Goal: Task Accomplishment & Management: Complete application form

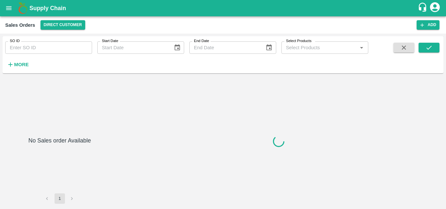
type input "602583"
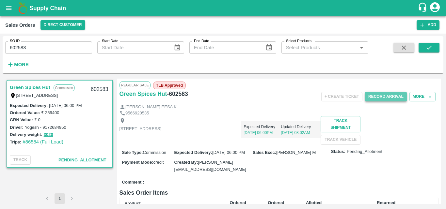
click at [394, 100] on button "Record Arrival" at bounding box center [386, 96] width 42 height 9
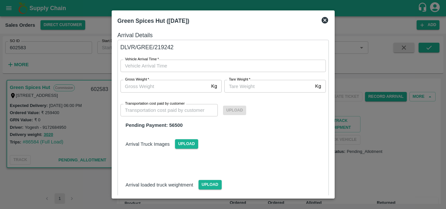
type input "DD/MM/YYYY hh:mm aa"
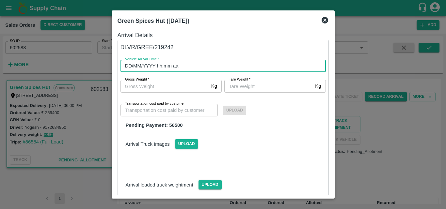
click at [193, 68] on input "DD/MM/YYYY hh:mm aa" at bounding box center [221, 66] width 201 height 12
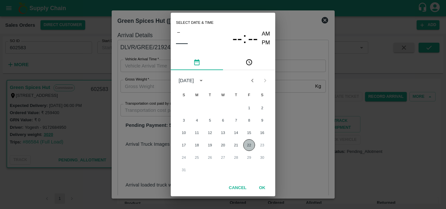
click at [251, 148] on button "22" at bounding box center [249, 146] width 12 height 12
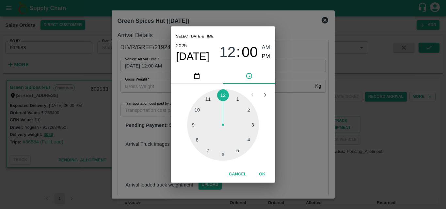
click at [248, 139] on div at bounding box center [223, 125] width 72 height 72
click at [251, 128] on div at bounding box center [223, 125] width 72 height 72
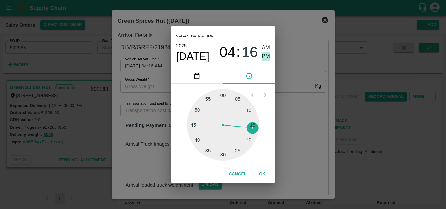
click at [263, 56] on span "PM" at bounding box center [266, 56] width 8 height 9
type input "22/08/2025 04:16 PM"
click at [261, 173] on button "OK" at bounding box center [262, 174] width 21 height 11
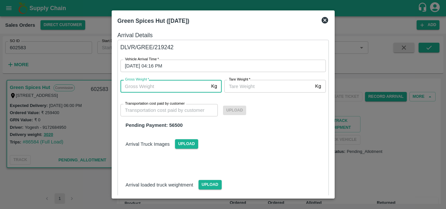
click at [171, 84] on input "Gross Weight   *" at bounding box center [165, 86] width 88 height 12
type input "3100"
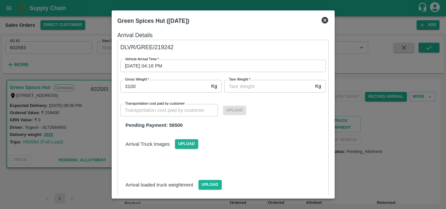
click at [235, 93] on div "Transportation cost paid by customer Transportation cost paid by customer Uploa…" at bounding box center [219, 111] width 213 height 36
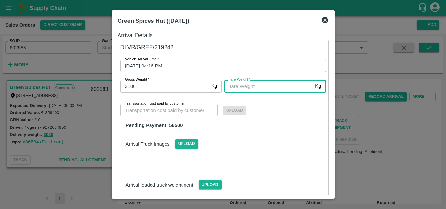
click at [251, 88] on input "Tare Weight   *" at bounding box center [268, 86] width 88 height 12
type input "4"
type input "3100"
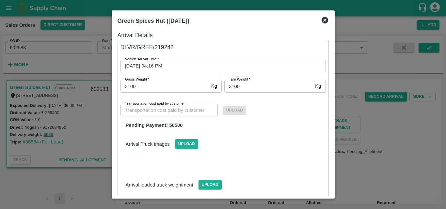
click at [272, 131] on div "Arrival Truck Images Upload" at bounding box center [223, 139] width 216 height 20
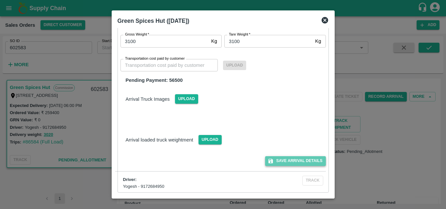
click at [293, 164] on button "Save Arrival Details" at bounding box center [295, 161] width 60 height 9
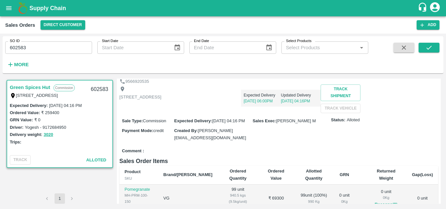
scroll to position [0, 0]
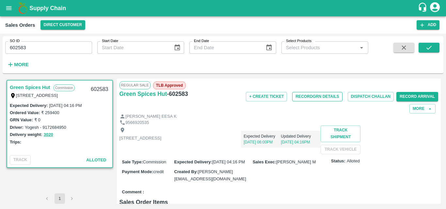
drag, startPoint x: 314, startPoint y: 90, endPoint x: 317, endPoint y: 95, distance: 5.4
click at [317, 95] on div "+ Create Ticket Record GRN Details Dispatch Challan Record Arrival More" at bounding box center [332, 102] width 213 height 24
click at [317, 95] on button "Record GRN Details" at bounding box center [317, 96] width 50 height 9
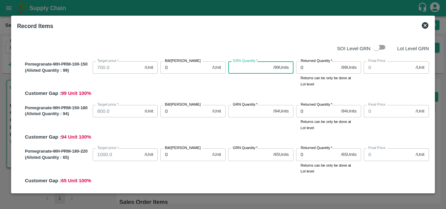
click at [261, 72] on input "GRN Quantity   *" at bounding box center [249, 67] width 42 height 12
type input "800"
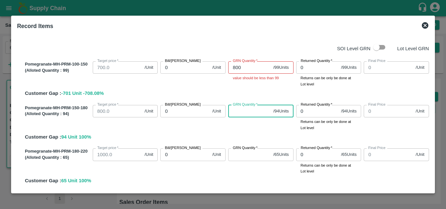
click at [247, 115] on input "GRN Quantity   *" at bounding box center [249, 111] width 42 height 12
type input "1000"
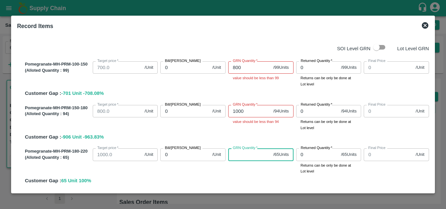
click at [245, 158] on input "GRN Quantity   *" at bounding box center [249, 155] width 42 height 12
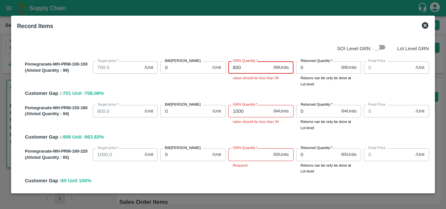
click at [255, 71] on input "800" at bounding box center [249, 67] width 42 height 12
type input "8"
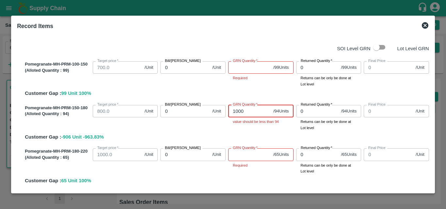
click at [254, 113] on input "1000" at bounding box center [249, 111] width 42 height 12
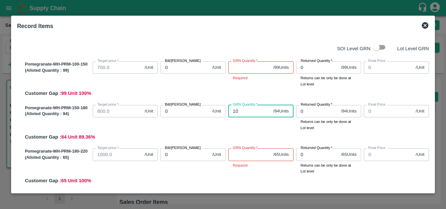
type input "1"
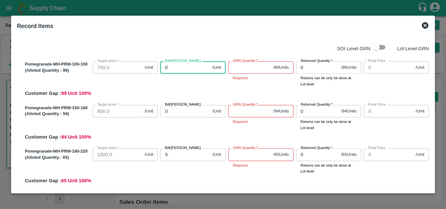
click at [169, 71] on input "0" at bounding box center [184, 67] width 49 height 12
type input "800"
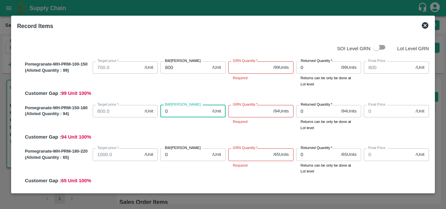
click at [182, 114] on input "0" at bounding box center [184, 111] width 49 height 12
type input "10"
type input "100"
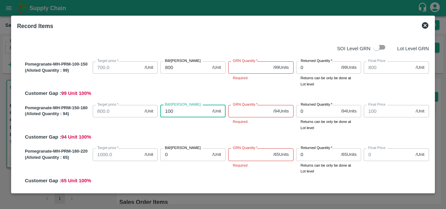
type input "1000"
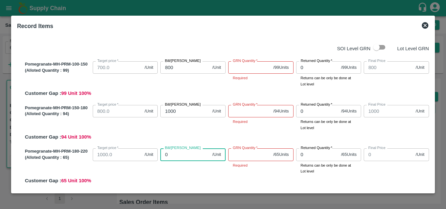
click at [186, 158] on input "0" at bounding box center [184, 155] width 49 height 12
click at [242, 69] on input "GRN Quantity   *" at bounding box center [249, 67] width 42 height 12
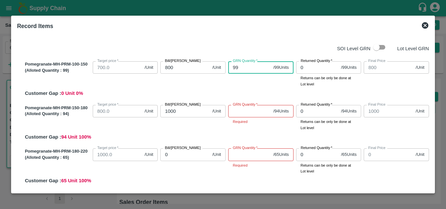
type input "99"
click at [246, 107] on label "GRN Quantity   *" at bounding box center [245, 104] width 25 height 5
click at [246, 107] on input "GRN Quantity   *" at bounding box center [249, 111] width 42 height 12
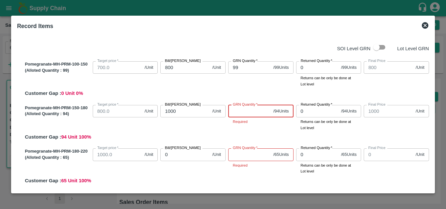
click at [247, 112] on input "GRN Quantity   *" at bounding box center [249, 111] width 42 height 12
type input "94"
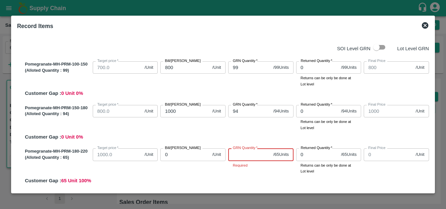
click at [258, 157] on input "GRN Quantity   *" at bounding box center [249, 155] width 42 height 12
type input "6"
click at [171, 156] on input "0" at bounding box center [184, 155] width 49 height 12
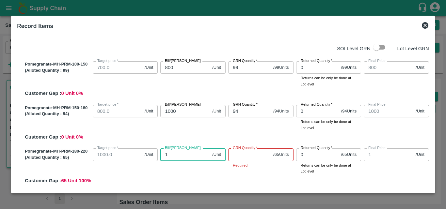
type input "13"
type input "135"
type input "1350"
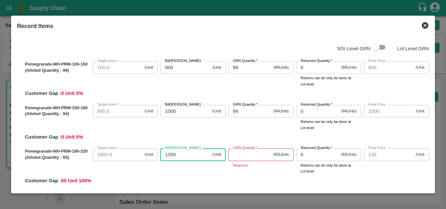
type input "1350"
type input "1349"
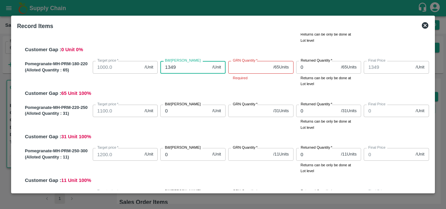
scroll to position [88, 0]
type input "1349"
click at [252, 63] on label "GRN Quantity   *" at bounding box center [245, 60] width 25 height 5
click at [252, 63] on input "GRN Quantity   *" at bounding box center [249, 67] width 42 height 12
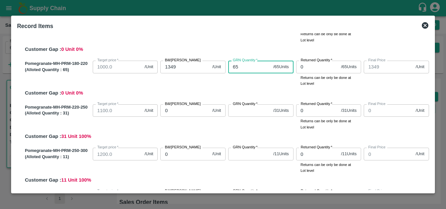
type input "65"
click at [181, 64] on input "1349" at bounding box center [184, 67] width 49 height 12
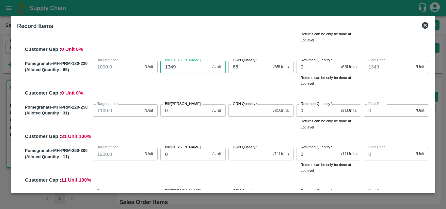
type input "134"
type input "13"
type input "135"
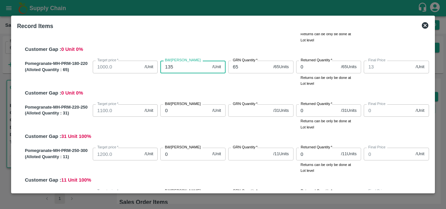
type input "135"
type input "1350"
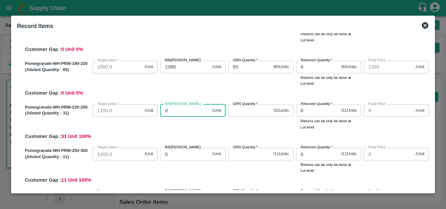
click at [186, 115] on input "0" at bounding box center [184, 111] width 49 height 12
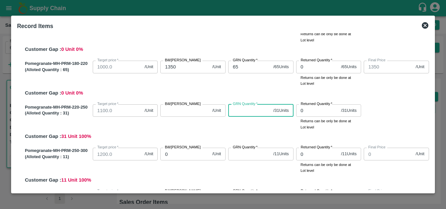
click at [248, 117] on input "GRN Quantity   *" at bounding box center [249, 111] width 42 height 12
type input "31"
click at [188, 114] on input "Bill/Patti price" at bounding box center [184, 111] width 49 height 12
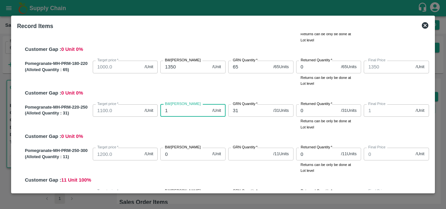
type input "15"
type input "150"
type input "1500"
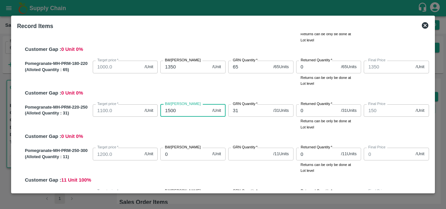
type input "1500"
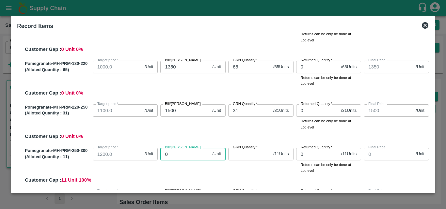
click at [182, 156] on input "0" at bounding box center [184, 154] width 49 height 12
type input "16"
type input "160"
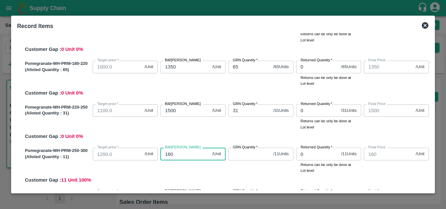
type input "1600"
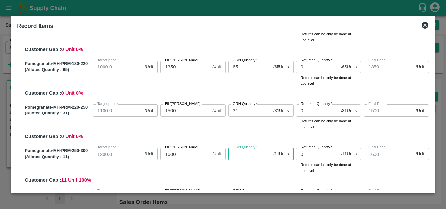
click at [237, 156] on input "GRN Quantity   *" at bounding box center [249, 154] width 42 height 12
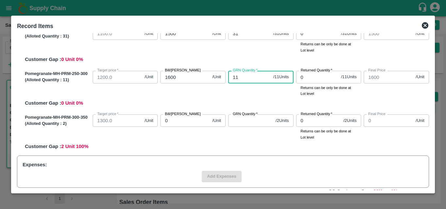
scroll to position [166, 0]
type input "11"
click at [175, 120] on input "0" at bounding box center [184, 120] width 49 height 12
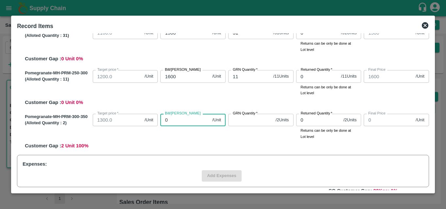
type input "-1"
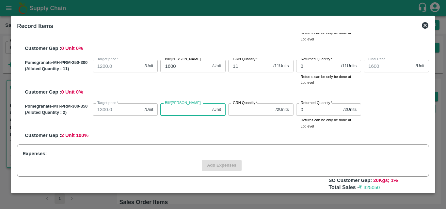
scroll to position [176, 0]
type input "17"
type input "170"
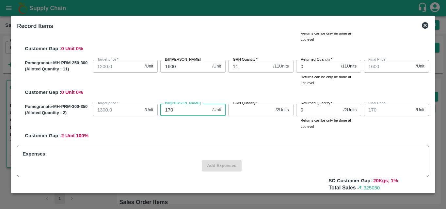
type input "1700"
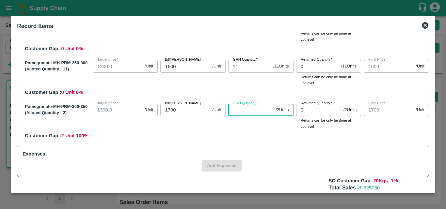
click at [238, 115] on input "GRN Quantity   *" at bounding box center [250, 110] width 45 height 12
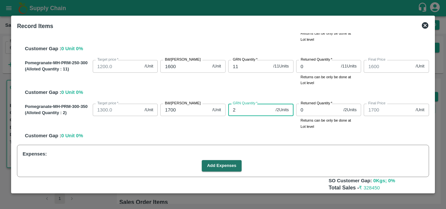
scroll to position [203, 0]
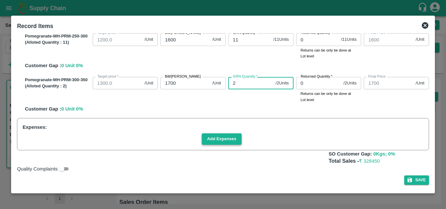
type input "2"
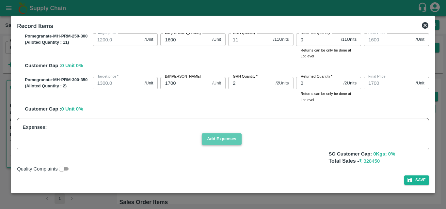
click at [231, 141] on button "Add Expenses" at bounding box center [222, 139] width 40 height 11
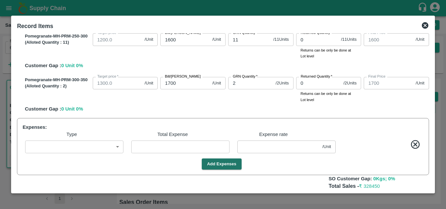
scroll to position [228, 0]
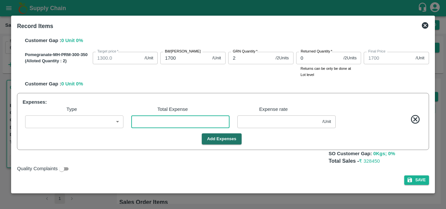
click at [188, 125] on input "number" at bounding box center [180, 122] width 98 height 12
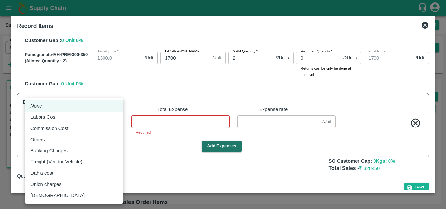
click at [98, 123] on body "Supply Chain Sales Orders Direct Customer Add SO ID 602583 SO ID Start Date Sta…" at bounding box center [223, 104] width 446 height 209
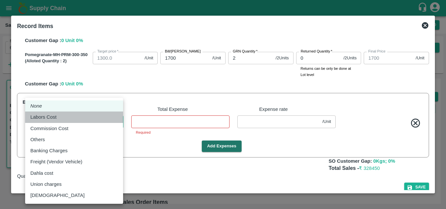
click at [80, 117] on div "Labors Cost" at bounding box center [74, 117] width 88 height 7
type input "Labors Cost"
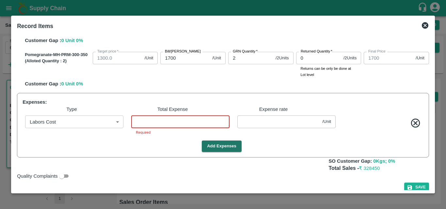
click at [169, 125] on input "number" at bounding box center [180, 122] width 98 height 12
type input "1"
type input "799.9967"
type input "999.9967"
type input "1349.9967"
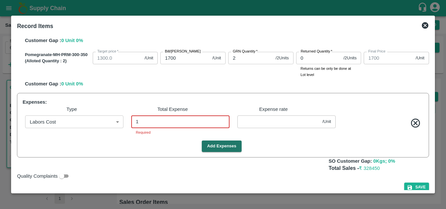
type input "1499.9967"
type input "1599.9967"
type input "1699.9967"
type input "0.00331"
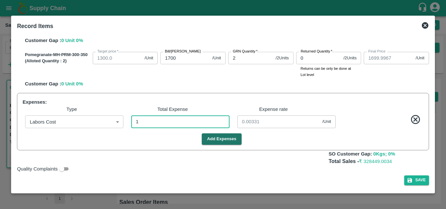
type input "15"
type input "799.9503"
type input "999.9503"
type input "1349.9503"
type input "1499.9503"
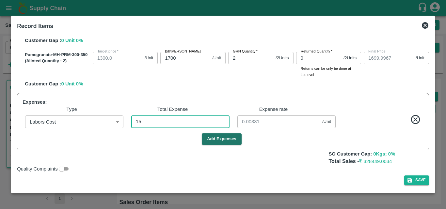
type input "1599.9503"
type input "1699.9503"
type input "0.04967"
type input "151"
type input "799.5"
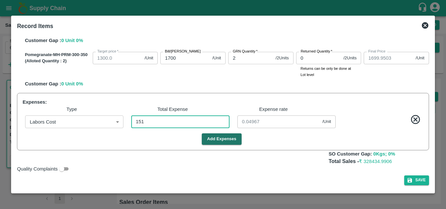
type input "999.5"
type input "1349.5"
type input "1499.5"
type input "1599.5"
type input "1699.5"
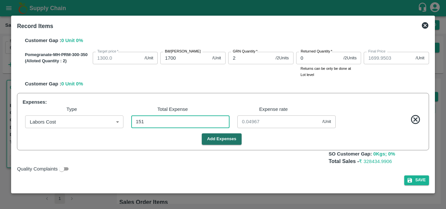
type input "0.5"
type input "1510"
type input "795"
type input "995"
type input "1345"
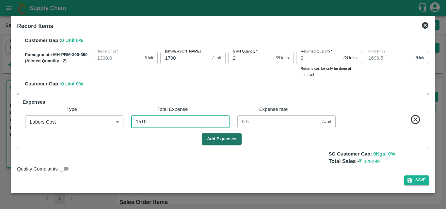
type input "1495"
type input "1595"
type input "1695"
type input "5"
type input "1510"
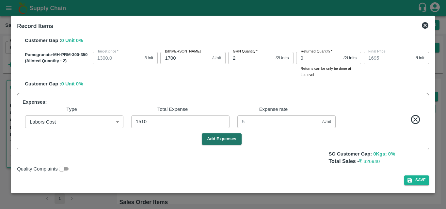
click at [291, 147] on div "Expenses: Type Total Expense Expense rate Labors Cost Labors Cost ​ 1510 ​ 5 /U…" at bounding box center [223, 122] width 412 height 58
click at [230, 141] on button "Add Expenses" at bounding box center [222, 139] width 40 height 11
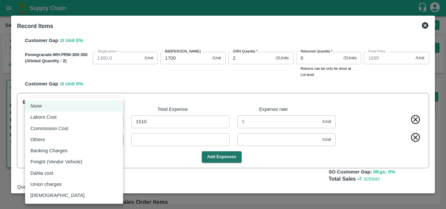
click at [96, 143] on body "Supply Chain Sales Orders Direct Customer Add SO ID 602583 SO ID Start Date Sta…" at bounding box center [223, 104] width 446 height 209
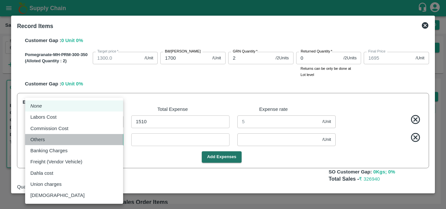
click at [56, 138] on div "Others" at bounding box center [74, 139] width 88 height 7
type input "Others"
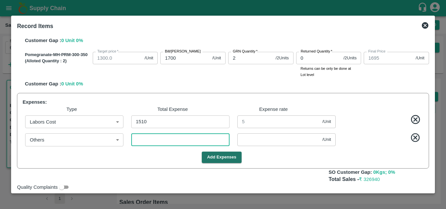
click at [154, 141] on input "number" at bounding box center [180, 140] width 98 height 12
type input "2"
type input "794.9934"
type input "994.9934"
type input "1344.9934"
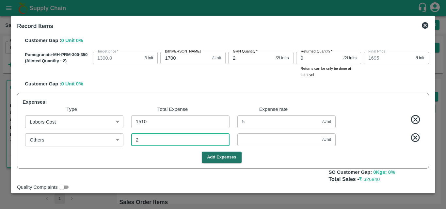
type input "1494.9934"
type input "1594.9934"
type input "1694.9934"
type input "0.00662"
type input "21"
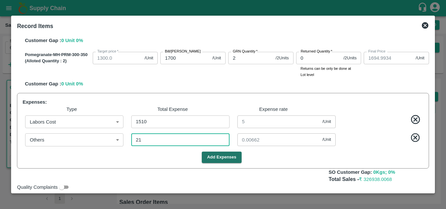
type input "794.9305"
type input "994.9305"
type input "1344.9305"
type input "1494.9305"
type input "1594.9305"
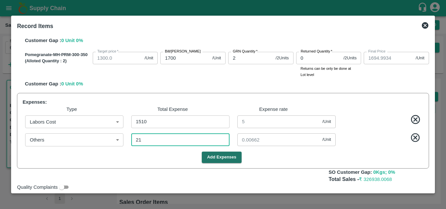
type input "1694.9305"
type input "0.06954"
type input "210"
type input "794.3046"
type input "994.3046"
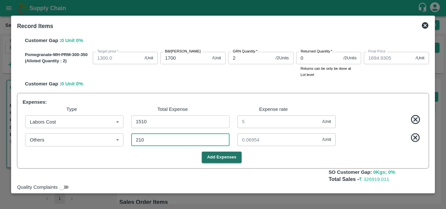
type input "1344.3046"
type input "1494.3046"
type input "1594.3046"
type input "1694.3046"
type input "0.69536"
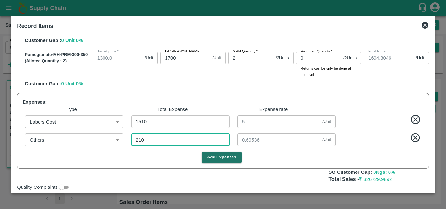
type input "210"
click at [171, 163] on div "Add Expenses" at bounding box center [222, 157] width 404 height 11
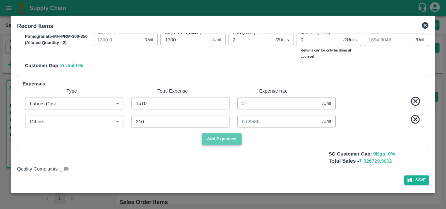
click at [239, 141] on button "Add Expenses" at bounding box center [222, 139] width 40 height 11
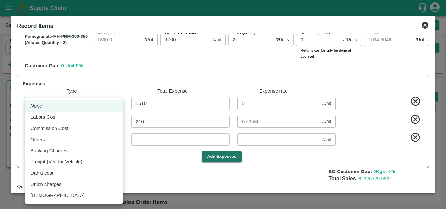
click at [108, 139] on body "Supply Chain Sales Orders Direct Customer Add SO ID 602583 SO ID Start Date Sta…" at bounding box center [223, 104] width 446 height 209
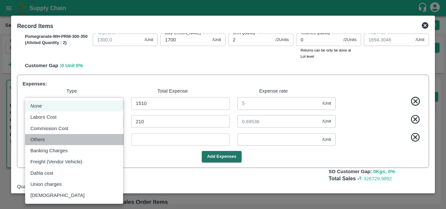
click at [108, 139] on div "Others" at bounding box center [74, 139] width 88 height 7
type input "Others"
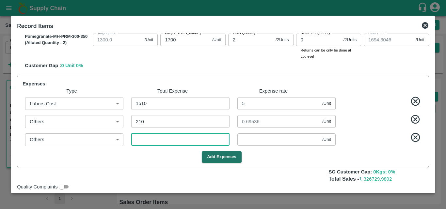
click at [167, 141] on input "number" at bounding box center [180, 140] width 98 height 12
type input "3"
type input "794.1954"
type input "994.1954"
type input "1344.1954"
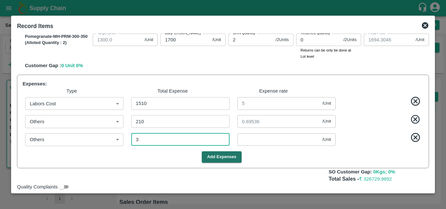
type input "1494.1954"
type input "1594.1954"
type input "1694.1954"
type input "33"
type input "0.10927"
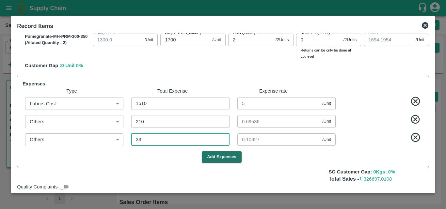
type input "330"
type input "793.2119"
type input "993.2119"
type input "1343.2119"
type input "1493.2119"
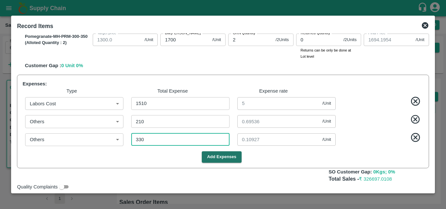
type input "1593.2119"
type input "1693.2119"
type input "1.09272"
type input "330"
click at [284, 159] on div "Add Expenses" at bounding box center [222, 157] width 404 height 11
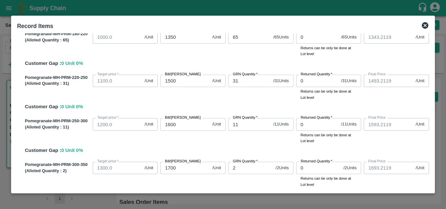
scroll to position [117, 0]
click at [183, 79] on input "1500" at bounding box center [184, 81] width 49 height 12
type input "150"
type input "143.2119"
type input "1"
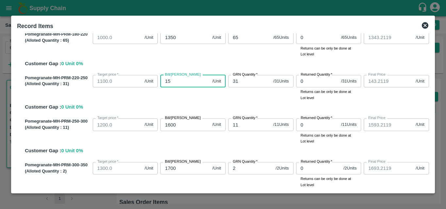
type input "-5.7881"
type input "14"
type input "7.2119"
type input "148"
type input "141.2119"
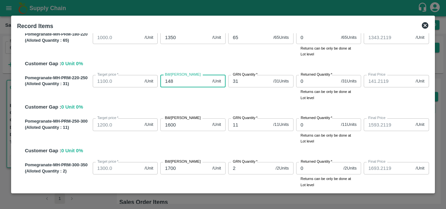
type input "1480"
type input "1473.2119"
type input "1480"
click at [241, 111] on div "Pomegranate-MH-PRM-220-250 (Alloted Quantity : 31 ) Target price   * 1100.0 /Un…" at bounding box center [225, 92] width 407 height 39
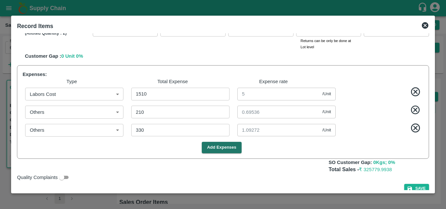
scroll to position [264, 0]
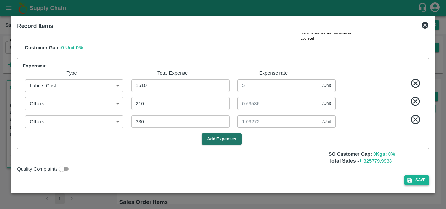
click at [409, 179] on icon "button" at bounding box center [410, 181] width 6 height 6
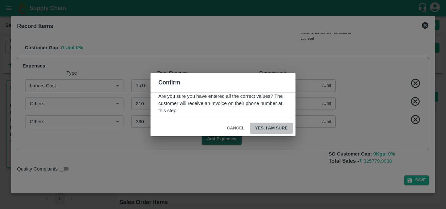
click at [260, 129] on button "Yes, I am sure" at bounding box center [271, 128] width 43 height 11
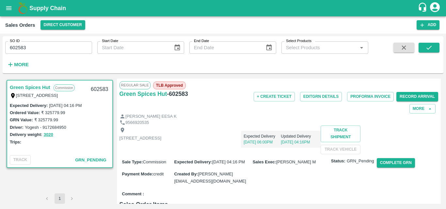
scroll to position [63, 0]
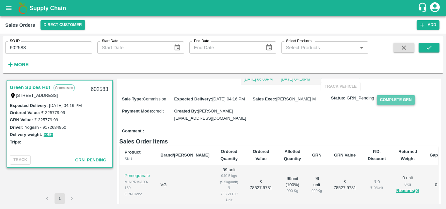
click at [390, 105] on button "Complete GRN" at bounding box center [396, 99] width 38 height 9
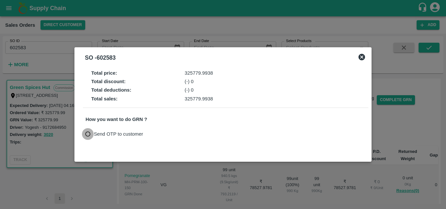
click at [87, 134] on input "Send OTP to customer" at bounding box center [88, 134] width 12 height 12
radio input "true"
click at [173, 136] on button "Send OTP" at bounding box center [161, 134] width 27 height 9
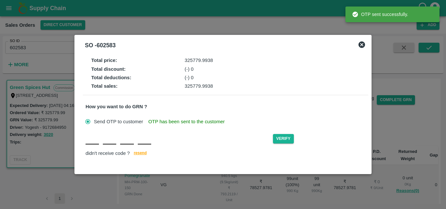
click at [89, 146] on div "Verify didn't receive code ? resend" at bounding box center [226, 145] width 280 height 25
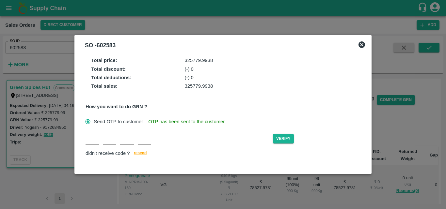
type input "R"
type input "X"
type input "t"
type input "q"
click at [284, 140] on button "Verify" at bounding box center [283, 138] width 21 height 9
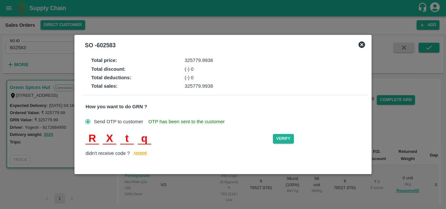
click at [117, 141] on div "R X t q" at bounding box center [119, 139] width 66 height 12
click at [132, 140] on input "t" at bounding box center [126, 139] width 13 height 12
click at [192, 156] on div "didn't receive code ? resend" at bounding box center [226, 154] width 280 height 8
click at [130, 143] on input "p" at bounding box center [126, 139] width 13 height 12
type input "b"
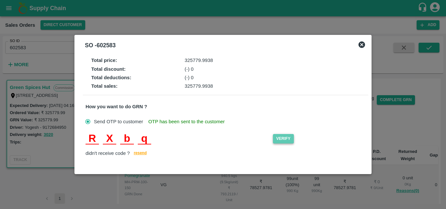
click at [286, 140] on button "Verify" at bounding box center [283, 138] width 21 height 9
click at [94, 141] on input "R" at bounding box center [92, 139] width 13 height 12
type input "r"
type input "x"
click at [285, 141] on button "Verify" at bounding box center [283, 138] width 21 height 9
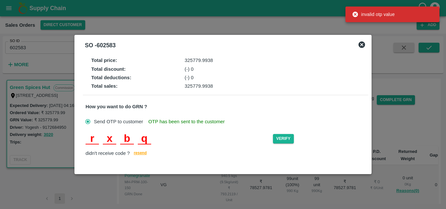
click at [95, 141] on input "r" at bounding box center [92, 139] width 13 height 12
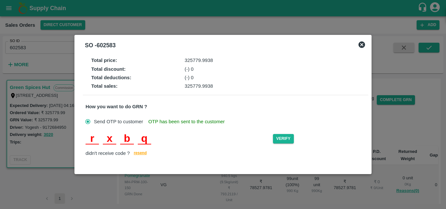
type input "R"
type input "X"
type input "B"
type input "Q"
click at [285, 140] on button "Verify" at bounding box center [283, 138] width 21 height 9
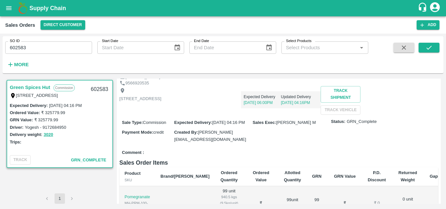
scroll to position [0, 0]
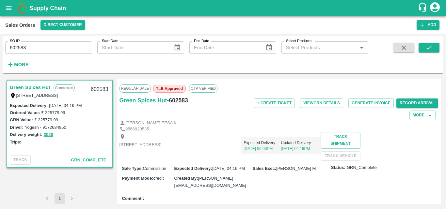
click at [299, 145] on div "Expected Delivery 26 Aug, 06:00PM Updated Delivery 22 Aug, 04:16PM" at bounding box center [240, 143] width 159 height 22
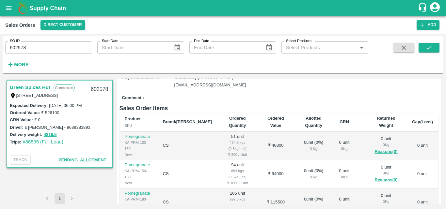
scroll to position [86, 0]
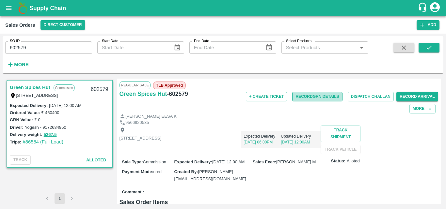
click at [321, 93] on button "Record GRN Details" at bounding box center [317, 96] width 50 height 9
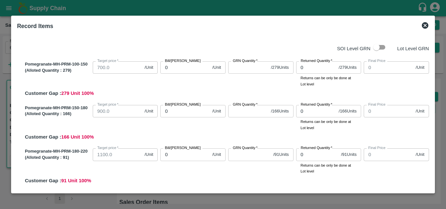
click at [425, 25] on icon at bounding box center [426, 26] width 8 height 8
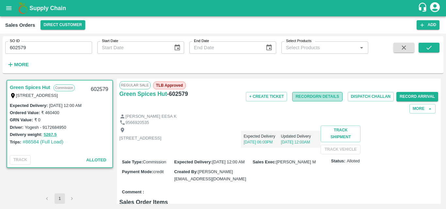
click at [325, 99] on button "Record GRN Details" at bounding box center [317, 96] width 50 height 9
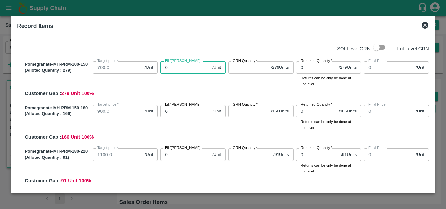
click at [175, 72] on input "0" at bounding box center [184, 67] width 49 height 12
click at [427, 27] on icon at bounding box center [425, 25] width 7 height 7
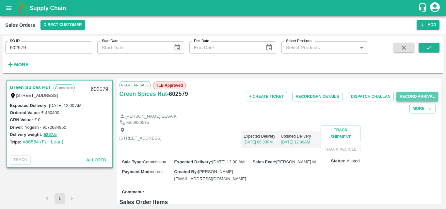
click at [410, 97] on button "Record Arrival" at bounding box center [418, 96] width 42 height 9
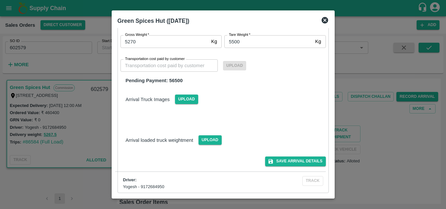
scroll to position [45, 0]
click at [324, 21] on icon at bounding box center [325, 20] width 8 height 8
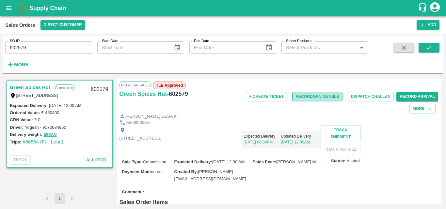
click at [317, 95] on button "Record GRN Details" at bounding box center [317, 96] width 50 height 9
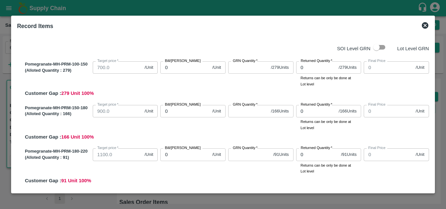
click at [425, 25] on icon at bounding box center [426, 26] width 8 height 8
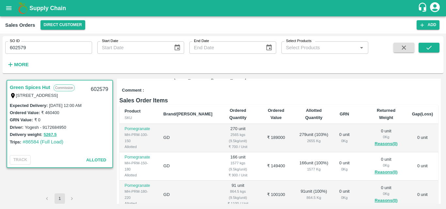
scroll to position [0, 0]
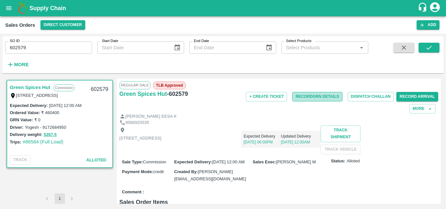
click at [316, 93] on button "Record GRN Details" at bounding box center [317, 96] width 50 height 9
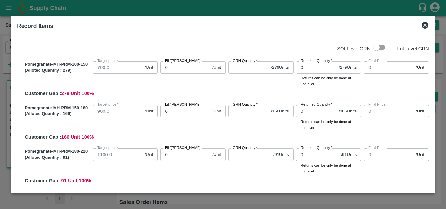
click at [427, 26] on icon at bounding box center [425, 25] width 7 height 7
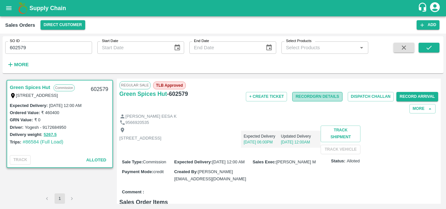
click at [321, 96] on button "Record GRN Details" at bounding box center [317, 96] width 50 height 9
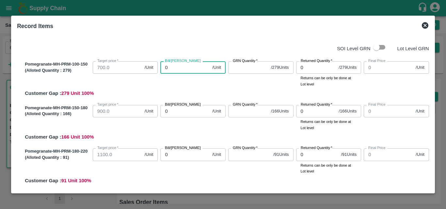
click at [174, 70] on input "0" at bounding box center [184, 67] width 49 height 12
click at [426, 26] on icon at bounding box center [426, 26] width 8 height 8
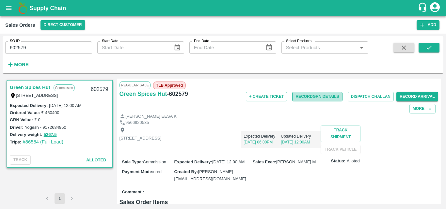
click at [312, 94] on button "Record GRN Details" at bounding box center [317, 96] width 50 height 9
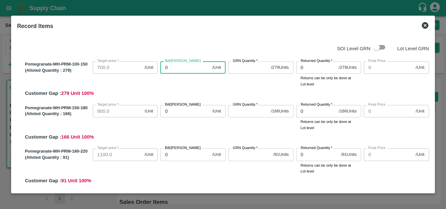
click at [174, 69] on input "0" at bounding box center [184, 67] width 49 height 12
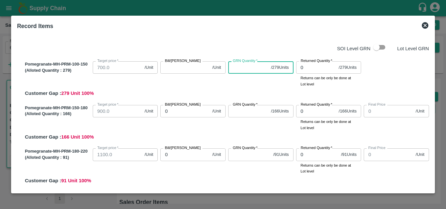
click at [247, 72] on input "GRN Quantity   *" at bounding box center [248, 67] width 40 height 12
type input "279"
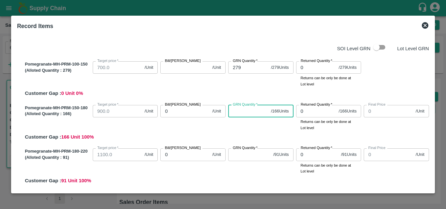
click at [251, 115] on input "GRN Quantity   *" at bounding box center [248, 111] width 40 height 12
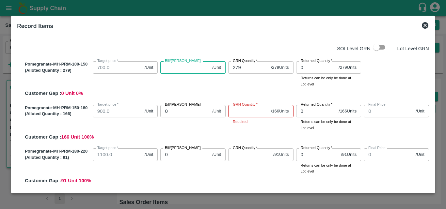
click at [187, 67] on input "Bill/Patti price" at bounding box center [184, 67] width 49 height 12
type input "80"
type input "800"
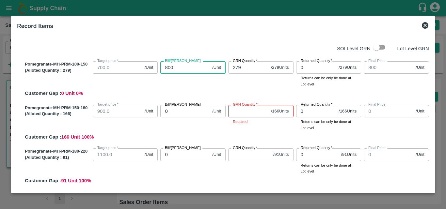
type input "800"
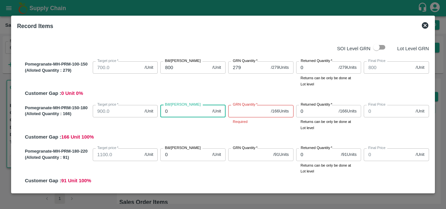
click at [179, 114] on input "0" at bounding box center [184, 111] width 49 height 12
type input "10"
type input "105"
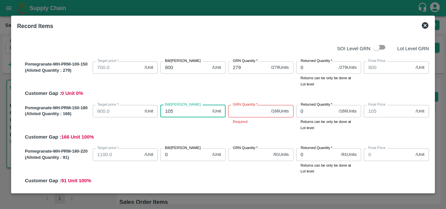
type input "1050"
click at [249, 113] on input "GRN Quantity   *" at bounding box center [248, 111] width 40 height 12
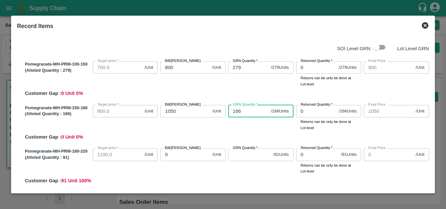
type input "166"
drag, startPoint x: 185, startPoint y: 163, endPoint x: 181, endPoint y: 159, distance: 5.4
click at [181, 159] on div "Bill/Patti price 0 /Unit Bill/Patti price" at bounding box center [192, 160] width 68 height 28
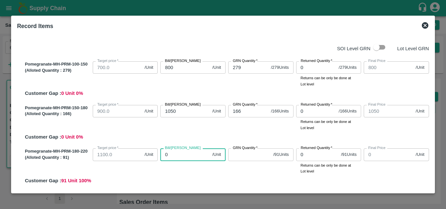
click at [181, 159] on input "0" at bounding box center [184, 155] width 49 height 12
type input "16"
type input "162"
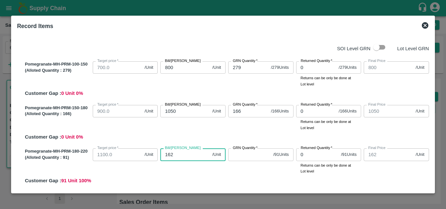
type input "1625"
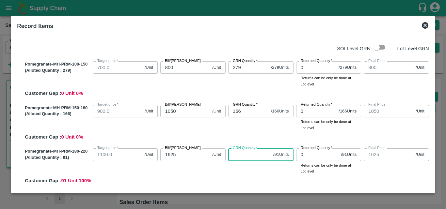
click at [233, 157] on input "GRN Quantity   *" at bounding box center [249, 155] width 42 height 12
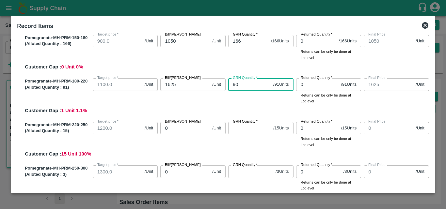
scroll to position [71, 0]
type input "90"
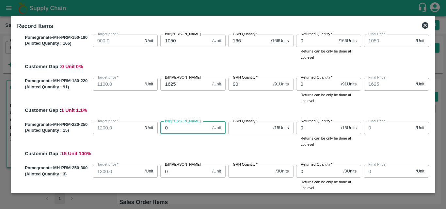
click at [174, 127] on input "0" at bounding box center [184, 128] width 49 height 12
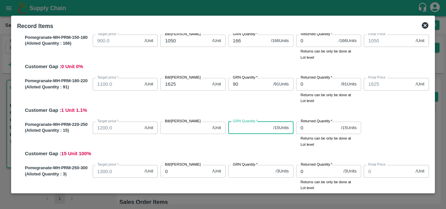
click at [242, 129] on input "GRN Quantity   *" at bounding box center [249, 128] width 42 height 12
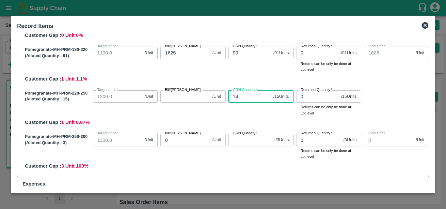
scroll to position [103, 0]
type input "14"
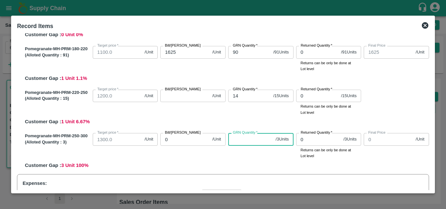
click at [246, 141] on input "GRN Quantity   *" at bounding box center [250, 139] width 45 height 12
type input "3"
click at [243, 101] on input "14" at bounding box center [249, 96] width 42 height 12
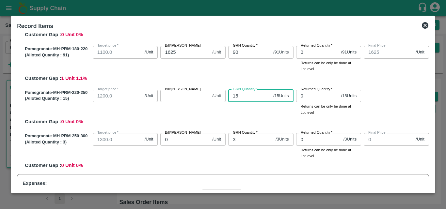
type input "15"
click at [248, 55] on input "90" at bounding box center [249, 52] width 42 height 12
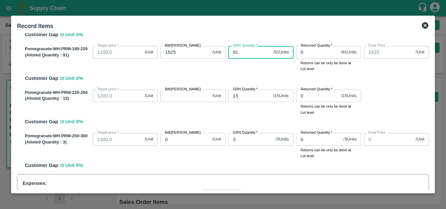
type input "91"
click at [235, 71] on div "GRN Quantity   * 91 / 91 Units GRN Quantity" at bounding box center [260, 57] width 68 height 28
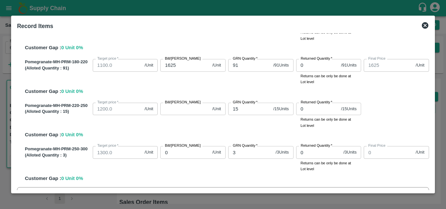
scroll to position [89, 0]
click at [186, 106] on input "Bill/Patti price" at bounding box center [184, 109] width 49 height 12
type input "-1"
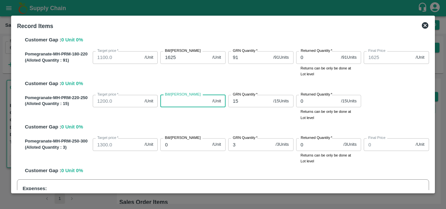
scroll to position [97, 0]
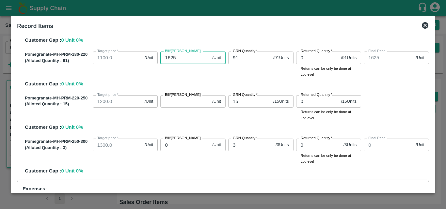
click at [168, 61] on input "1625" at bounding box center [184, 58] width 49 height 12
type input "125"
type input "1425"
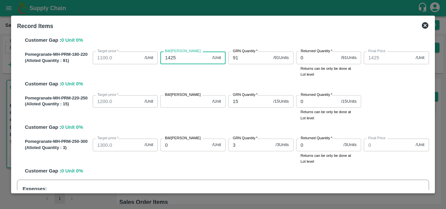
type input "1425"
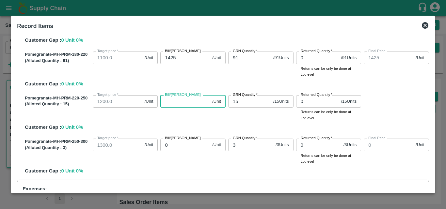
click at [175, 103] on input "Bill/Patti price" at bounding box center [184, 101] width 49 height 12
type input "16"
type input "160"
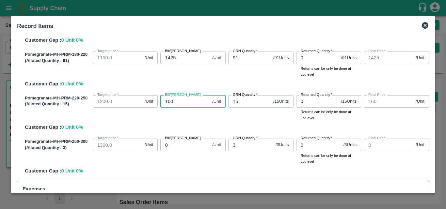
type input "1600"
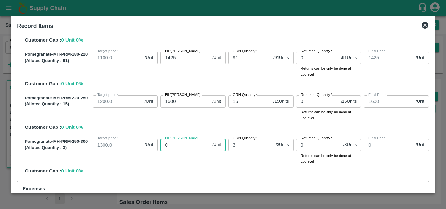
click at [184, 145] on input "0" at bounding box center [184, 145] width 49 height 12
type input "17"
type input "170"
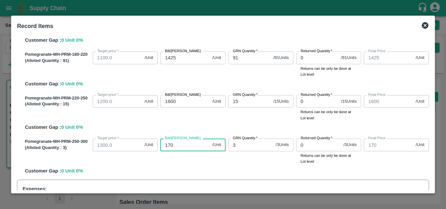
type input "1700"
click at [218, 174] on div "Pomegranate-MH-PRM-250-300 (Alloted Quantity : 3 ) Target price   * 1300.0 /Uni…" at bounding box center [225, 155] width 407 height 39
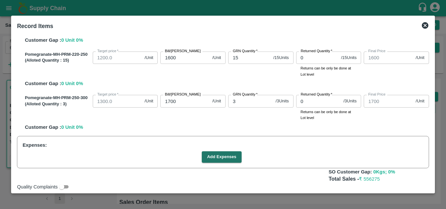
scroll to position [159, 0]
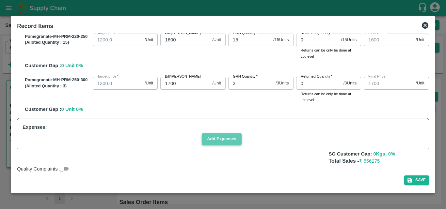
click at [225, 135] on button "Add Expenses" at bounding box center [222, 139] width 40 height 11
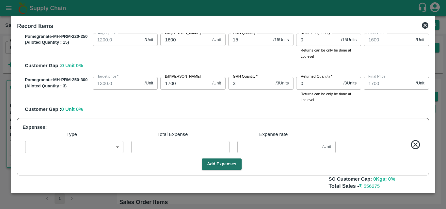
click at [120, 154] on div "​ ​ ​ /Unit ​" at bounding box center [222, 146] width 404 height 20
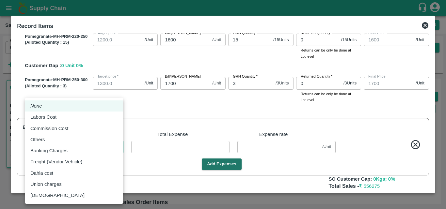
click at [119, 151] on body "Supply Chain Sales Orders Direct Customer Add SO ID 602579 SO ID Start Date Sta…" at bounding box center [223, 104] width 446 height 209
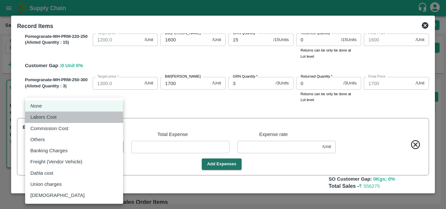
click at [45, 118] on p "Labors Cost" at bounding box center [43, 117] width 26 height 7
type input "Labors Cost"
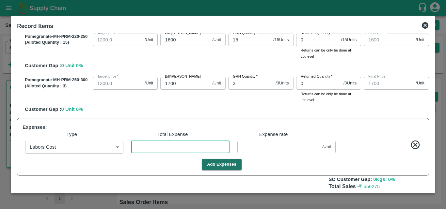
click at [170, 148] on input "number" at bounding box center [180, 147] width 98 height 12
type input "2"
type input "799.9964"
type input "1049.9964"
type input "1424.9964"
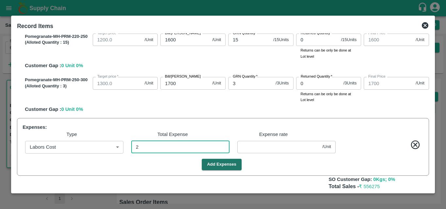
type input "1599.9964"
type input "1699.9964"
type input "0.00361"
type input "27"
type input "799.9513"
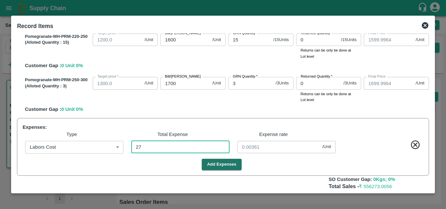
type input "1049.9513"
type input "1424.9513"
type input "1599.9513"
type input "1699.9513"
type input "0.04874"
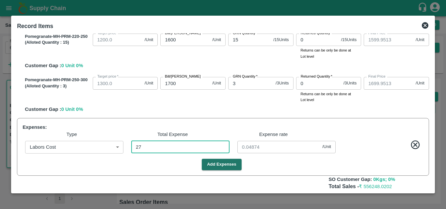
type input "272"
type input "799.509"
type input "1049.509"
type input "1424.509"
type input "1599.509"
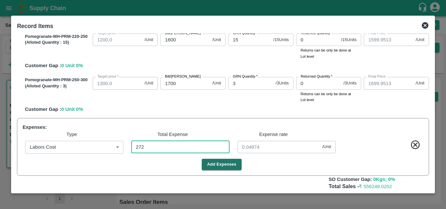
type input "1699.509"
type input "0.49097"
type input "2725"
type input "795.0812"
type input "1045.0812"
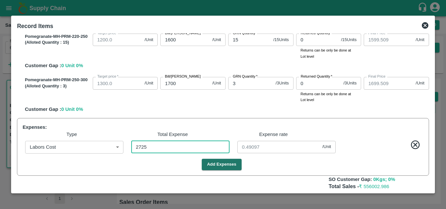
type input "1420.0812"
type input "1595.0812"
type input "1695.0812"
type input "4.91877"
type input "2725"
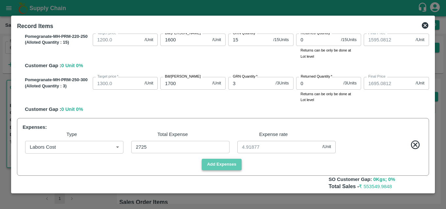
click at [226, 164] on button "Add Expenses" at bounding box center [222, 164] width 40 height 11
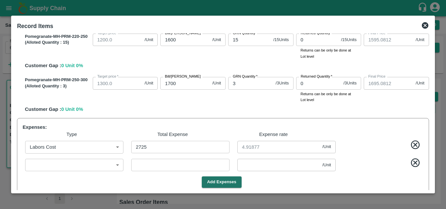
scroll to position [199, 0]
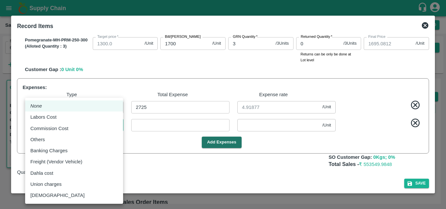
click at [117, 128] on body "Supply Chain Sales Orders Direct Customer Add SO ID 602579 SO ID Start Date Sta…" at bounding box center [223, 104] width 446 height 209
click at [42, 140] on p "Others" at bounding box center [37, 139] width 15 height 7
type input "Others"
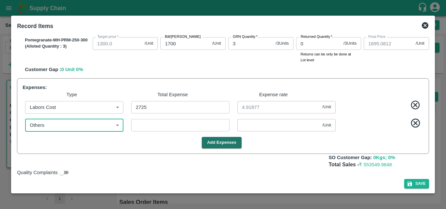
click at [178, 128] on input "number" at bounding box center [180, 125] width 98 height 12
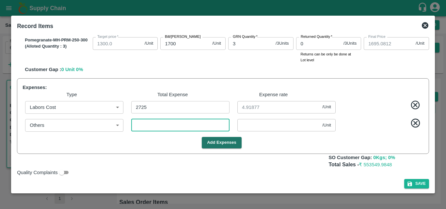
type input "3"
type input "795.0758"
type input "1045.0758"
type input "1420.0758"
type input "1595.0758"
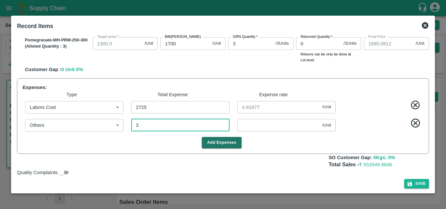
type input "1695.0758"
type input "0.00542"
type input "30"
type input "795.0271"
type input "1045.0271"
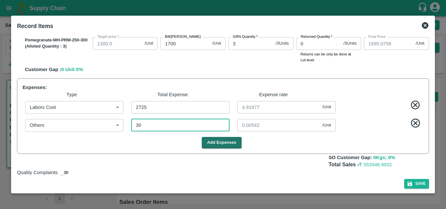
type input "1420.0271"
type input "1595.0271"
type input "1695.0271"
type input "0.05415"
type input "300"
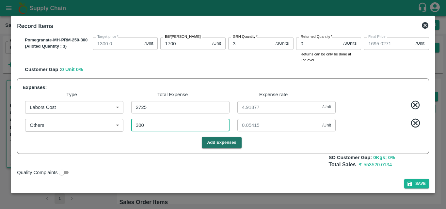
type input "794.5397"
type input "1044.5397"
type input "1419.5397"
type input "1594.5397"
type input "1694.5397"
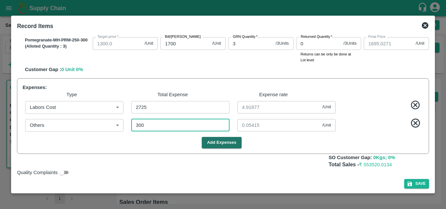
type input "0.54152"
type input "300"
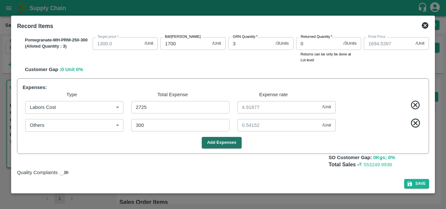
click at [173, 145] on div "Add Expenses" at bounding box center [222, 142] width 404 height 11
click at [215, 145] on button "Add Expenses" at bounding box center [222, 142] width 40 height 11
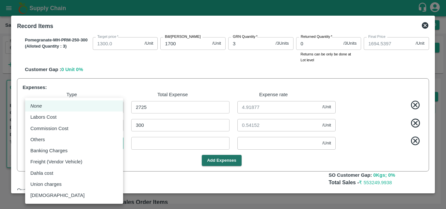
click at [118, 145] on body "Supply Chain Sales Orders Direct Customer Add SO ID 602579 SO ID Start Date Sta…" at bounding box center [223, 104] width 446 height 209
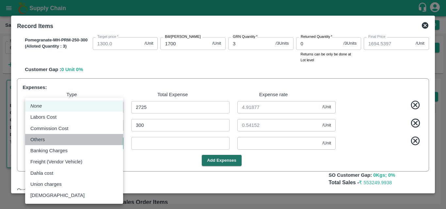
click at [45, 136] on div "Others" at bounding box center [39, 139] width 18 height 7
type input "Others"
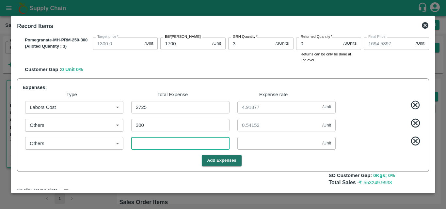
click at [181, 145] on input "number" at bounding box center [180, 143] width 98 height 12
type input "5"
type input "794.5307"
type input "1044.5307"
type input "1419.5307"
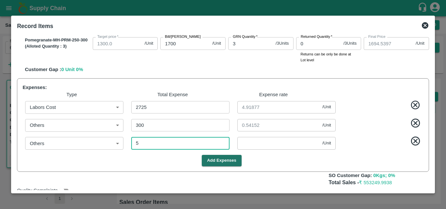
type input "1594.5307"
type input "1694.5307"
type input "0.00903"
type input "56"
type input "794.4386"
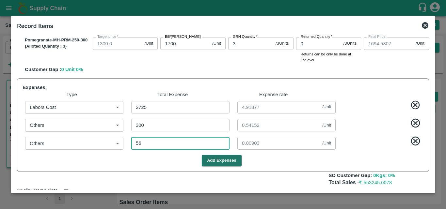
type input "1044.4386"
type input "1419.4386"
type input "1594.4386"
type input "1694.4386"
type input "0.10108"
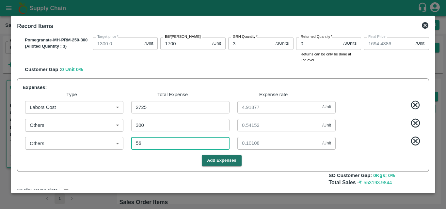
type input "5"
type input "794.5307"
type input "1044.5307"
type input "1419.5307"
type input "1594.5307"
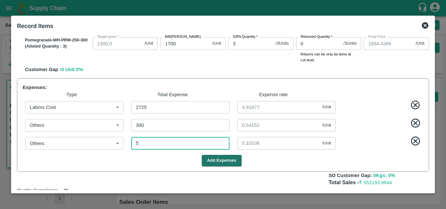
type input "1694.5307"
type input "0.00903"
type input "55"
type input "794.4404"
type input "1044.4404"
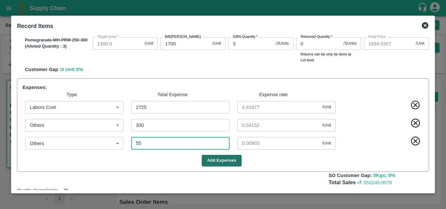
type input "1419.4404"
type input "1594.4404"
type input "1694.4404"
type input "0.09928"
type input "555"
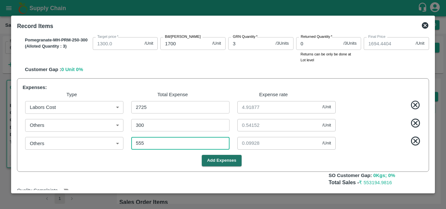
type input "793.5379"
type input "1043.5379"
type input "1418.5379"
type input "1593.5379"
type input "1693.5379"
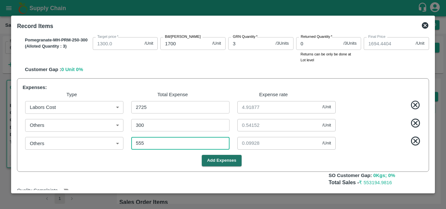
type input "1.00181"
type input "555"
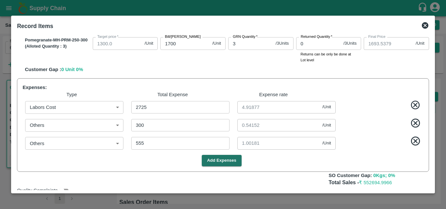
click at [299, 186] on div "Quality Complaints" at bounding box center [221, 189] width 415 height 10
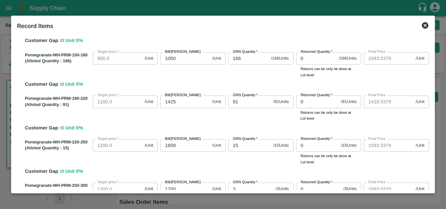
scroll to position [53, 0]
click at [177, 103] on input "1425" at bounding box center [184, 101] width 49 height 12
type input "142"
type input "135.5379"
type input "14"
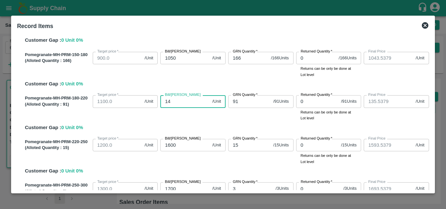
type input "7.5379"
type input "140"
type input "133.5379"
type input "1400"
type input "1393.5379"
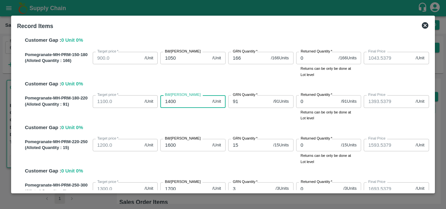
type input "1400"
click at [191, 128] on div "Pomegranate-MH-PRM-180-220 (Alloted Quantity : 91 ) Target price   * 1100.0 /Un…" at bounding box center [225, 112] width 407 height 39
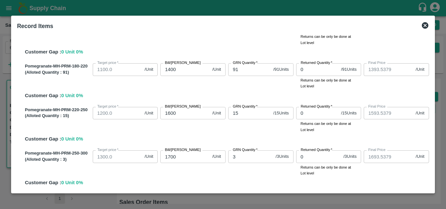
scroll to position [85, 0]
click at [193, 115] on input "1600" at bounding box center [184, 114] width 49 height 12
type input "160"
type input "153.5379"
type input "16"
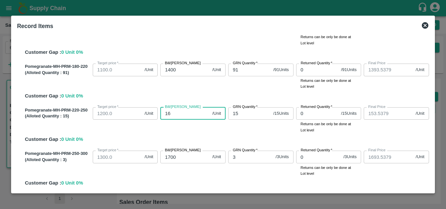
type input "9.5379"
type input "1"
type input "-5.4621"
type input "15"
type input "8.5379"
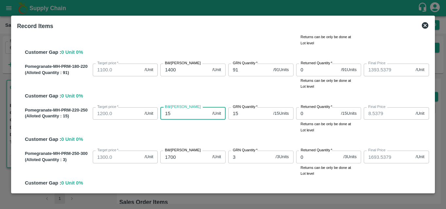
type input "155"
type input "148.5379"
type input "1550"
type input "1543.5379"
type input "1550"
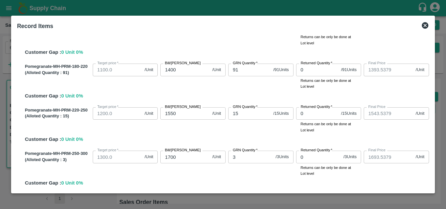
click at [207, 134] on div "Pomegranate-MH-PRM-220-250 (Alloted Quantity : 15 ) Target price   * 1200.0 /Un…" at bounding box center [225, 124] width 407 height 39
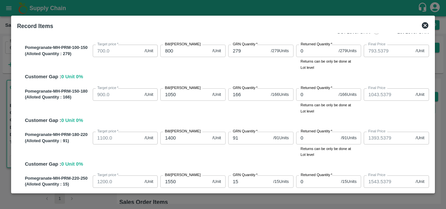
scroll to position [16, 0]
click at [181, 97] on input "1050" at bounding box center [184, 95] width 49 height 12
type input "105"
type input "98.5379"
type input "10"
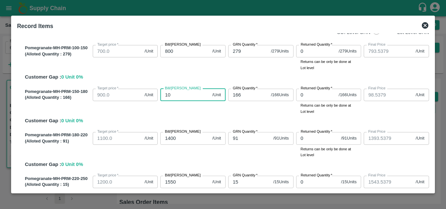
type input "3.5379"
type input "102"
type input "95.5379"
type input "1025"
type input "1018.5379"
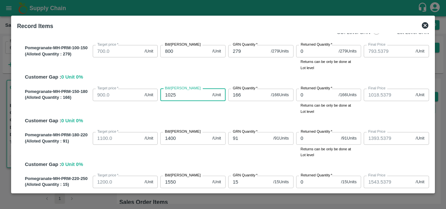
type input "1025"
click at [196, 114] on div "Bill/Patti price 1025 /Unit Bill/Patti price" at bounding box center [192, 100] width 68 height 28
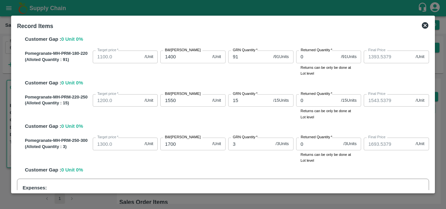
scroll to position [98, 0]
click at [184, 100] on input "1550" at bounding box center [184, 101] width 49 height 12
type input "155"
type input "148.5379"
type input "15"
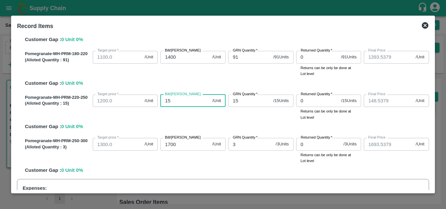
type input "8.5379"
type input "156"
type input "149.5379"
type input "1560"
type input "1553.5379"
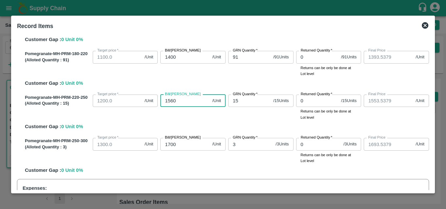
type input "15600"
type input "15593.5379"
type input "1560"
type input "1553.5379"
type input "156"
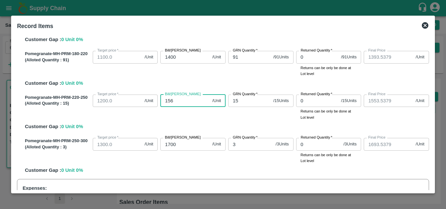
type input "149.5379"
type input "15"
type input "8.5379"
type input "1"
type input "-5.4621"
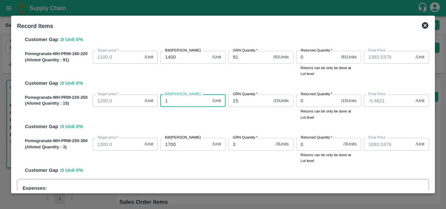
type input "16"
type input "9.5379"
type input "160"
type input "153.5379"
type input "1600"
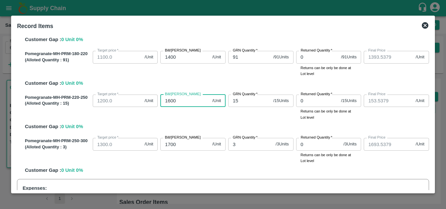
type input "1593.5379"
type input "1600"
click at [211, 116] on div "Bill/Patti price 1600 /Unit Bill/Patti price" at bounding box center [192, 106] width 68 height 28
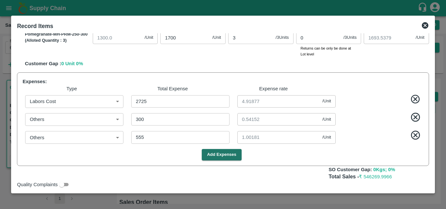
scroll to position [221, 0]
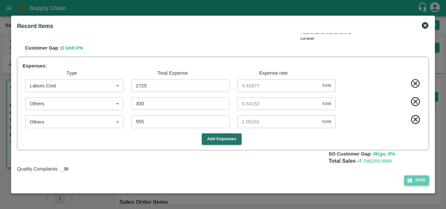
click at [417, 183] on button "Save" at bounding box center [417, 180] width 25 height 9
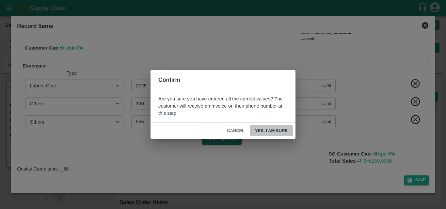
click at [277, 132] on button "Yes, I am sure" at bounding box center [271, 130] width 43 height 11
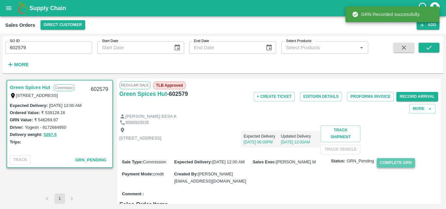
click at [397, 168] on button "Complete GRN" at bounding box center [396, 162] width 38 height 9
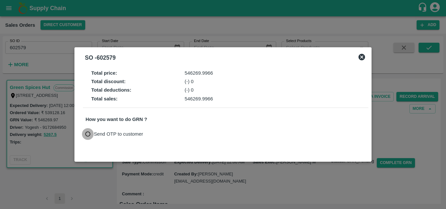
click at [89, 135] on input "Send OTP to customer" at bounding box center [88, 134] width 12 height 12
radio input "true"
click at [161, 135] on button "Send OTP" at bounding box center [161, 134] width 27 height 9
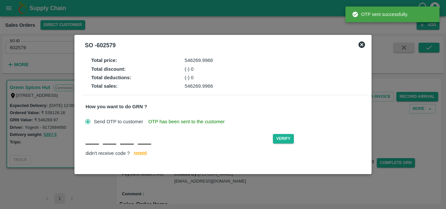
click at [96, 147] on div "Verify didn't receive code ? resend" at bounding box center [226, 145] width 280 height 25
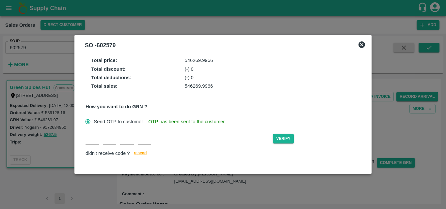
type input "B"
type input "P"
type input "O"
type input "T"
click at [232, 156] on div "didn't receive code ? resend" at bounding box center [226, 154] width 280 height 8
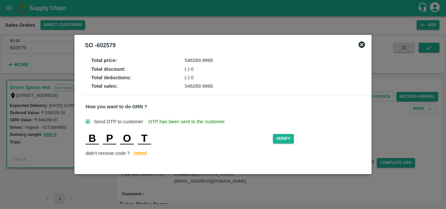
click at [95, 139] on input "B" at bounding box center [92, 139] width 13 height 12
click at [198, 148] on div "P B O T Verify didn't receive code ? resend" at bounding box center [226, 145] width 280 height 25
click at [111, 141] on input "B" at bounding box center [109, 139] width 13 height 12
click at [213, 147] on div "P V O T Verify didn't receive code ? resend" at bounding box center [226, 145] width 280 height 25
click at [289, 140] on button "Verify" at bounding box center [283, 138] width 21 height 9
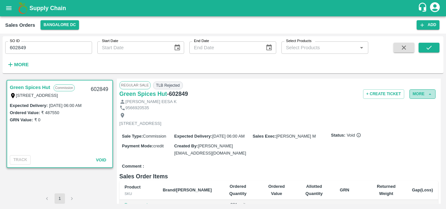
click at [429, 91] on button "More" at bounding box center [423, 94] width 26 height 9
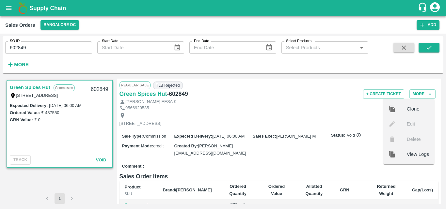
click at [411, 105] on div "Clone" at bounding box center [409, 109] width 51 height 15
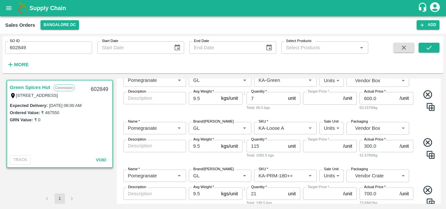
scroll to position [441, 0]
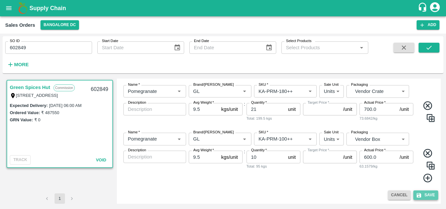
click at [429, 196] on button "Save" at bounding box center [426, 195] width 25 height 9
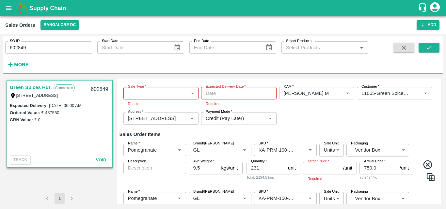
scroll to position [55, 0]
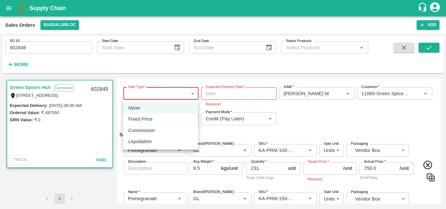
click at [191, 94] on body "Supply Chain Sales Orders [GEOGRAPHIC_DATA] [GEOGRAPHIC_DATA] Add SO ID 602849 …" at bounding box center [223, 104] width 446 height 209
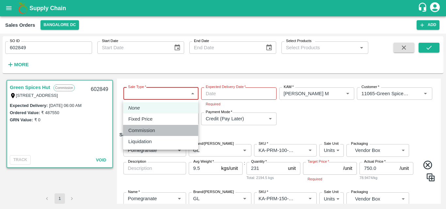
click at [156, 130] on div "Commission" at bounding box center [143, 130] width 30 height 7
type input "2"
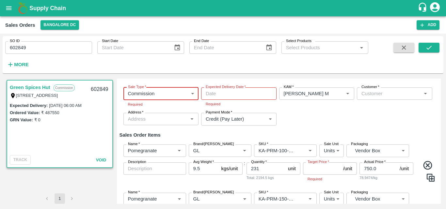
click at [254, 93] on input "Expected Delivery Date   *" at bounding box center [236, 94] width 71 height 12
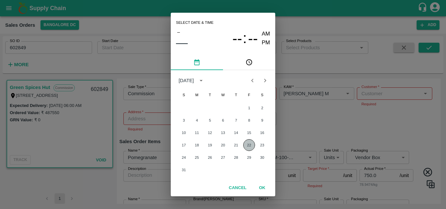
click at [249, 144] on button "22" at bounding box center [249, 146] width 12 height 12
type input "[DATE] 12:00 AM"
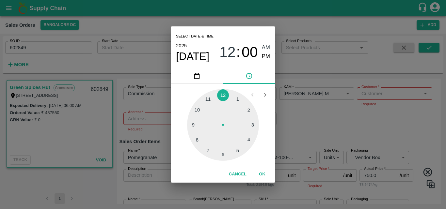
type input "NA"
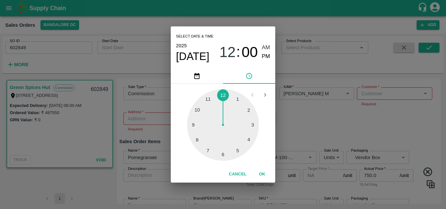
type input "NA"
click at [248, 138] on div at bounding box center [223, 125] width 72 height 72
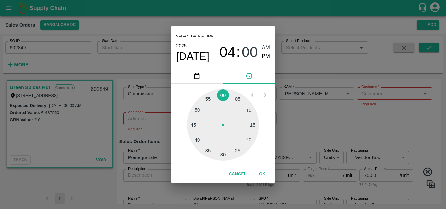
click at [254, 126] on div at bounding box center [223, 125] width 72 height 72
click at [264, 60] on span "PM" at bounding box center [266, 56] width 8 height 9
type input "[DATE] 04:15 PM"
click at [263, 172] on button "OK" at bounding box center [262, 174] width 21 height 11
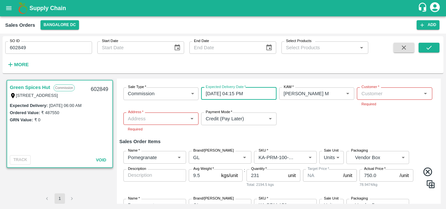
click at [380, 98] on div "Customer   *" at bounding box center [394, 94] width 75 height 12
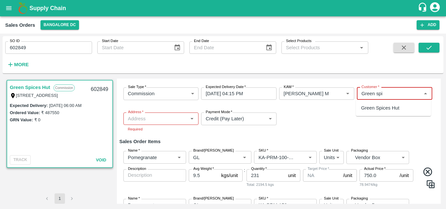
click at [389, 106] on p "Green Spices Hut" at bounding box center [380, 108] width 38 height 7
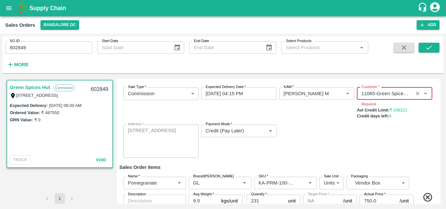
type input "11065-Green Spices Hut"
click at [339, 141] on div "Sale Type   * Commission 2 Sale Type Expected Delivery Date   * [DATE] 04:15 PM…" at bounding box center [279, 122] width 319 height 81
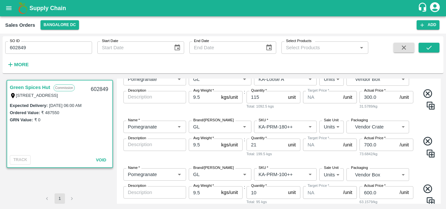
scroll to position [474, 0]
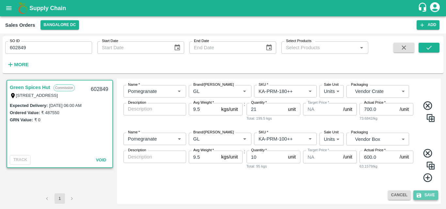
click at [430, 195] on button "Save" at bounding box center [426, 195] width 25 height 9
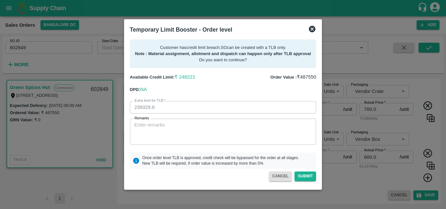
click at [316, 28] on icon at bounding box center [312, 29] width 8 height 8
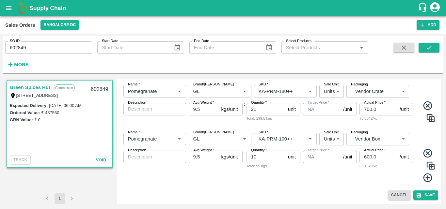
scroll to position [462, 0]
